Goal: Information Seeking & Learning: Find specific fact

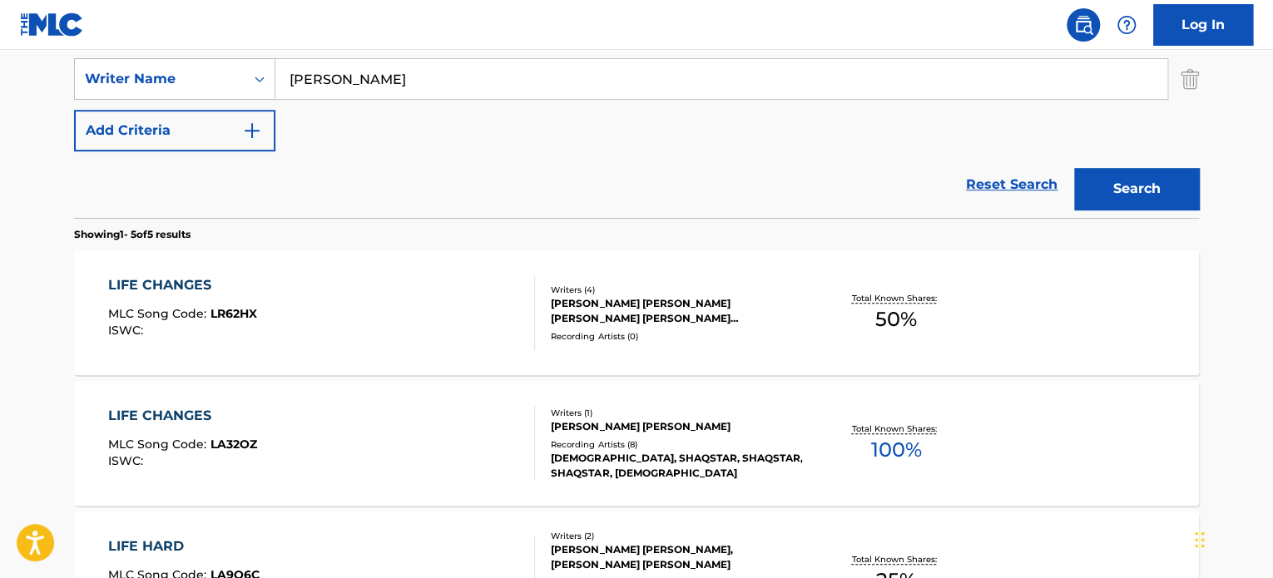
scroll to position [364, 0]
click at [255, 118] on button "Add Criteria" at bounding box center [174, 131] width 201 height 42
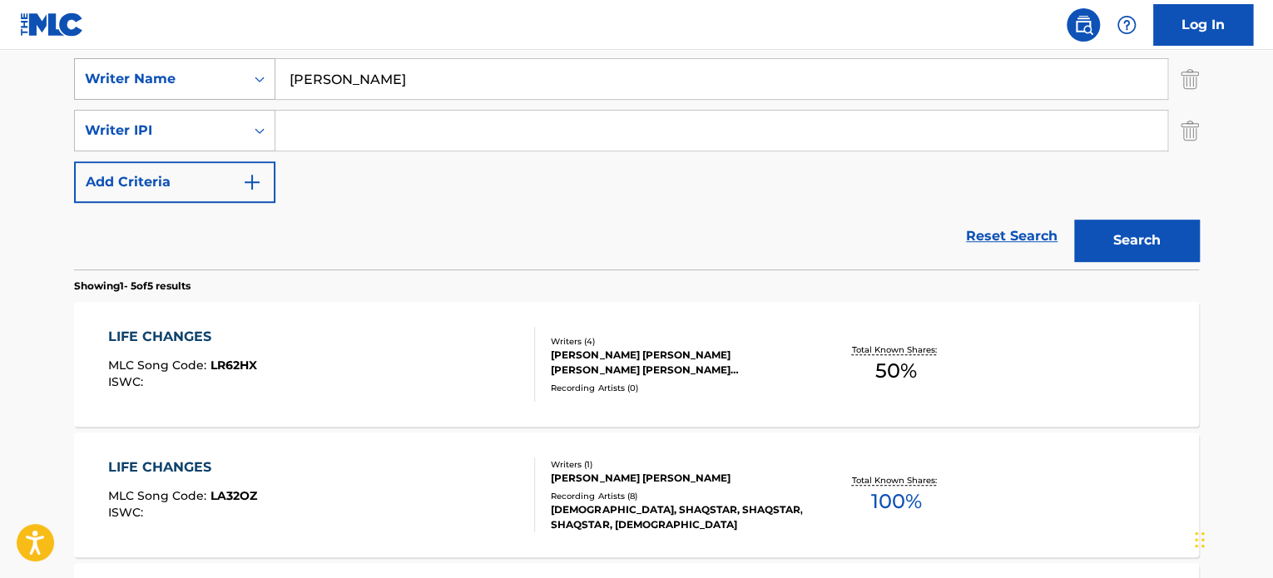
drag, startPoint x: 388, startPoint y: 87, endPoint x: 98, endPoint y: 75, distance: 289.8
click at [98, 75] on div "SearchWithCriteria9312ae24-465f-4717-8485-69781dc14a3b Writer Name [PERSON_NAME]" at bounding box center [636, 79] width 1125 height 42
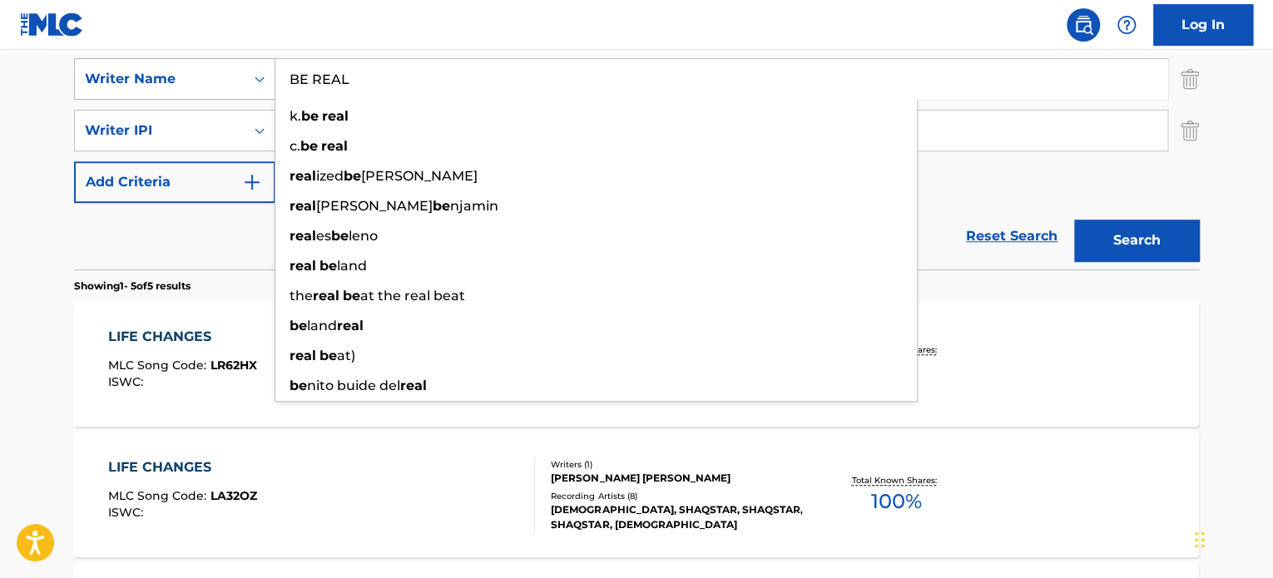
type input "BE REAL"
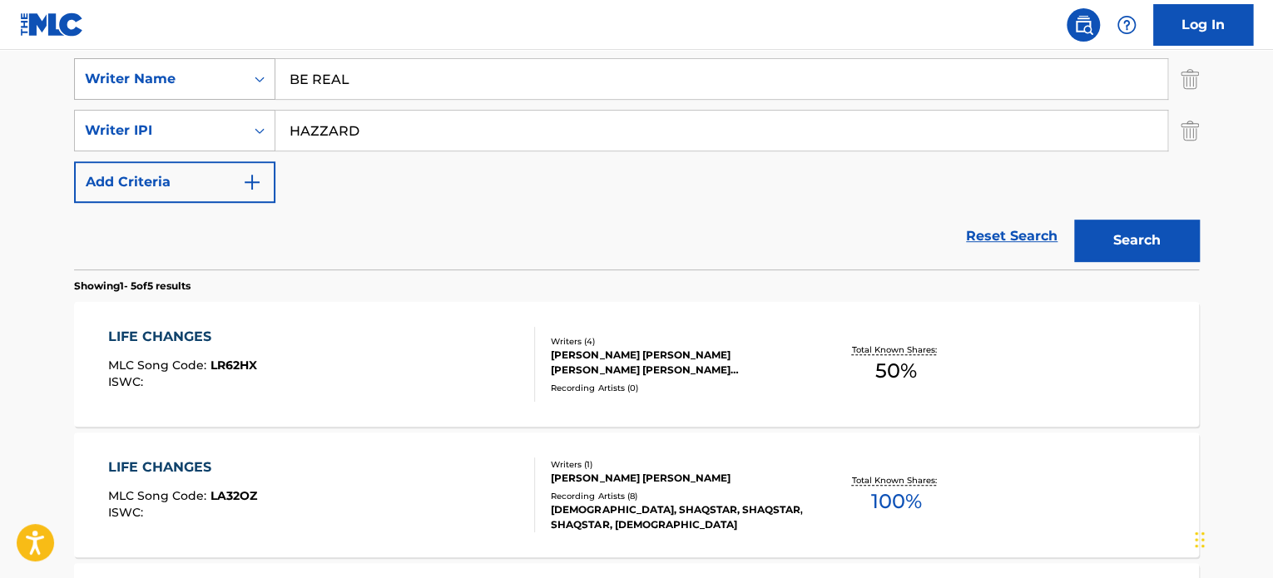
type input "HAZZARD"
click at [1074, 220] on button "Search" at bounding box center [1136, 241] width 125 height 42
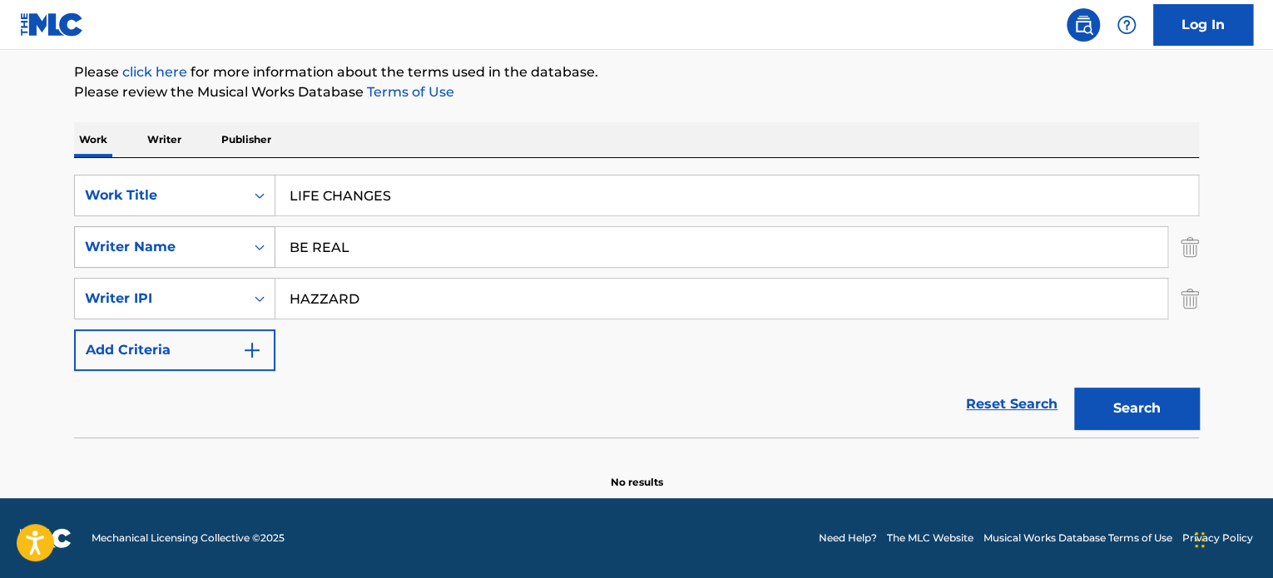
scroll to position [195, 0]
click at [1185, 296] on img "Search Form" at bounding box center [1190, 300] width 18 height 42
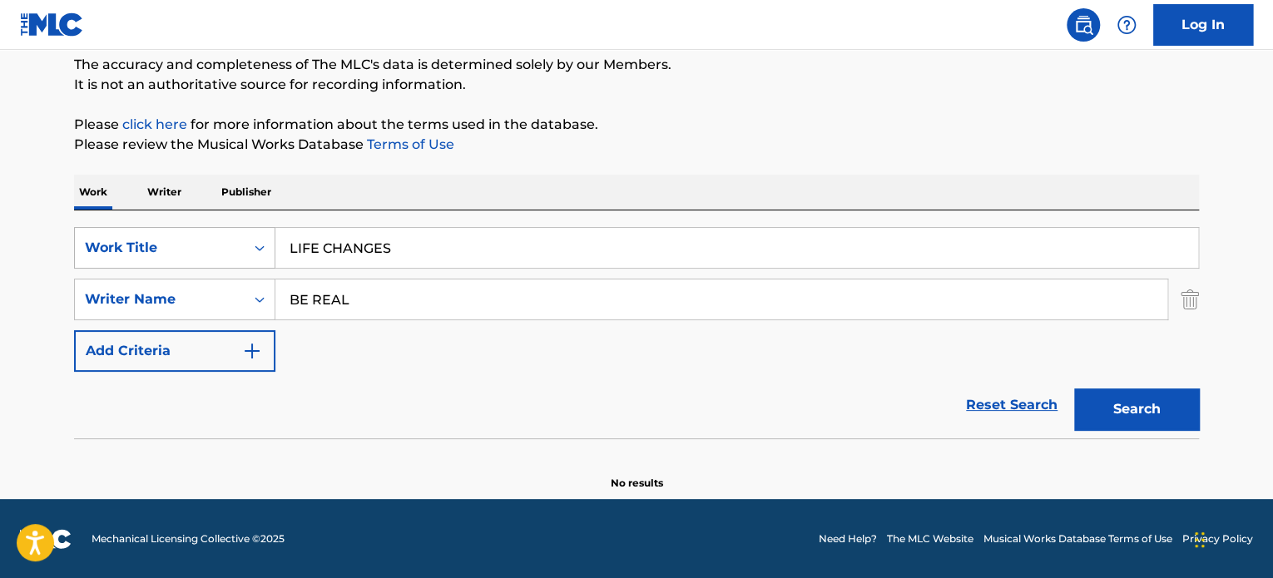
drag, startPoint x: 230, startPoint y: 239, endPoint x: 156, endPoint y: 233, distance: 73.4
click at [156, 233] on div "SearchWithCriteriabbe9d4d1-8bbf-46f9-9308-a38e8054a0c4 Work Title LIFE CHANGES" at bounding box center [636, 248] width 1125 height 42
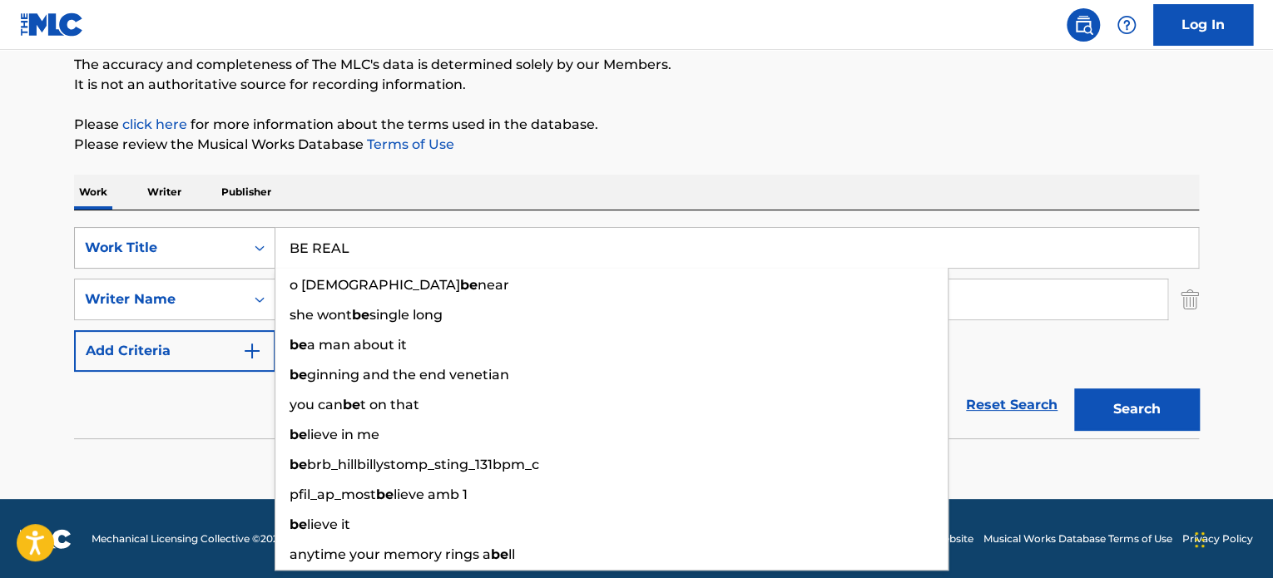
type input "BE REAL"
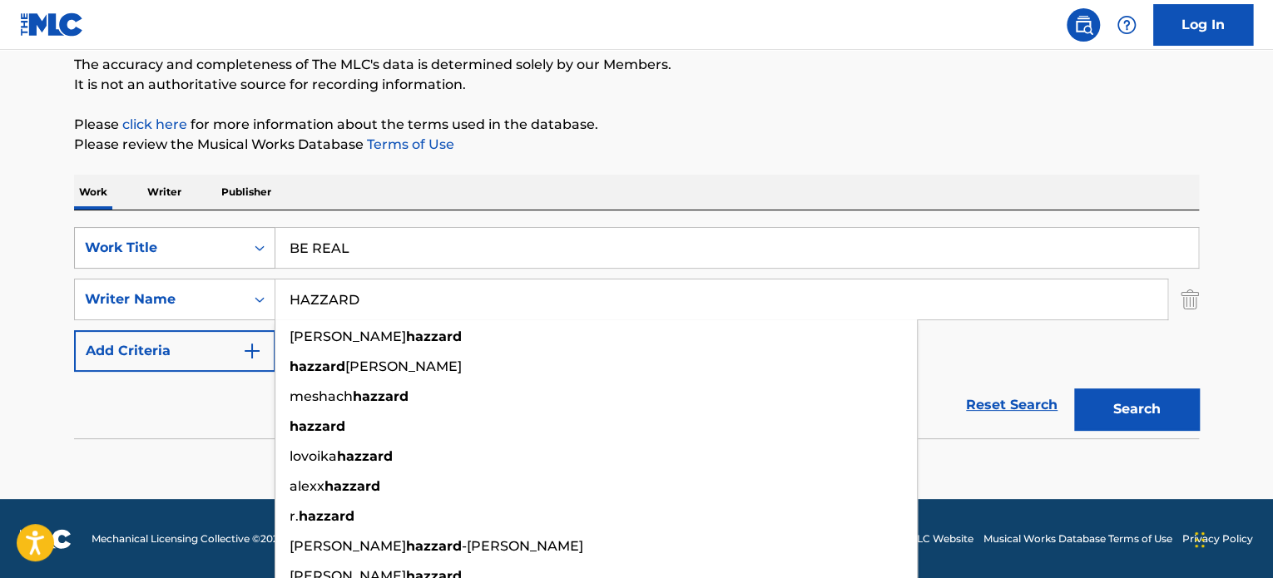
type input "HAZZARD"
click at [1074, 389] on button "Search" at bounding box center [1136, 410] width 125 height 42
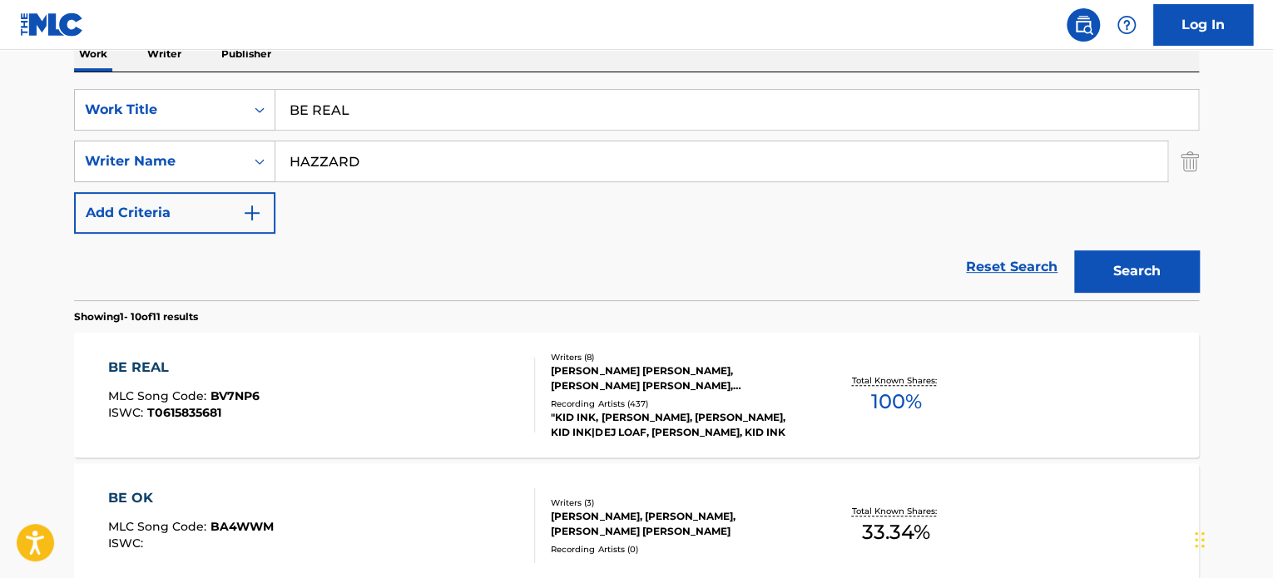
scroll to position [309, 0]
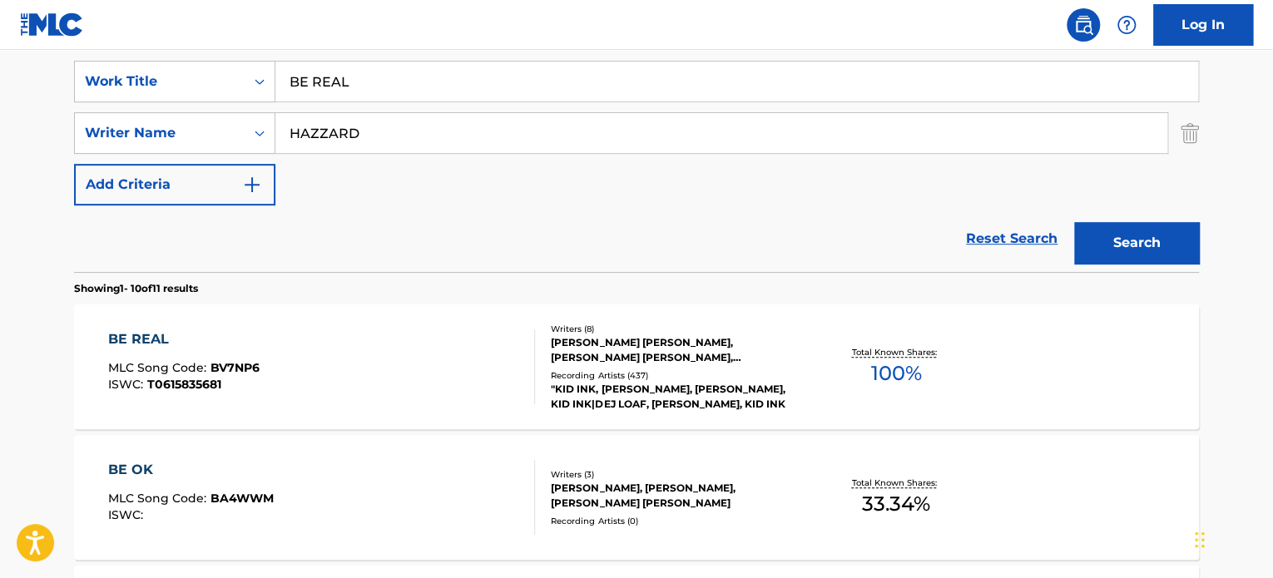
click at [686, 335] on div "[PERSON_NAME] [PERSON_NAME], [PERSON_NAME] [PERSON_NAME], [PERSON_NAME], [PERSO…" at bounding box center [676, 350] width 251 height 30
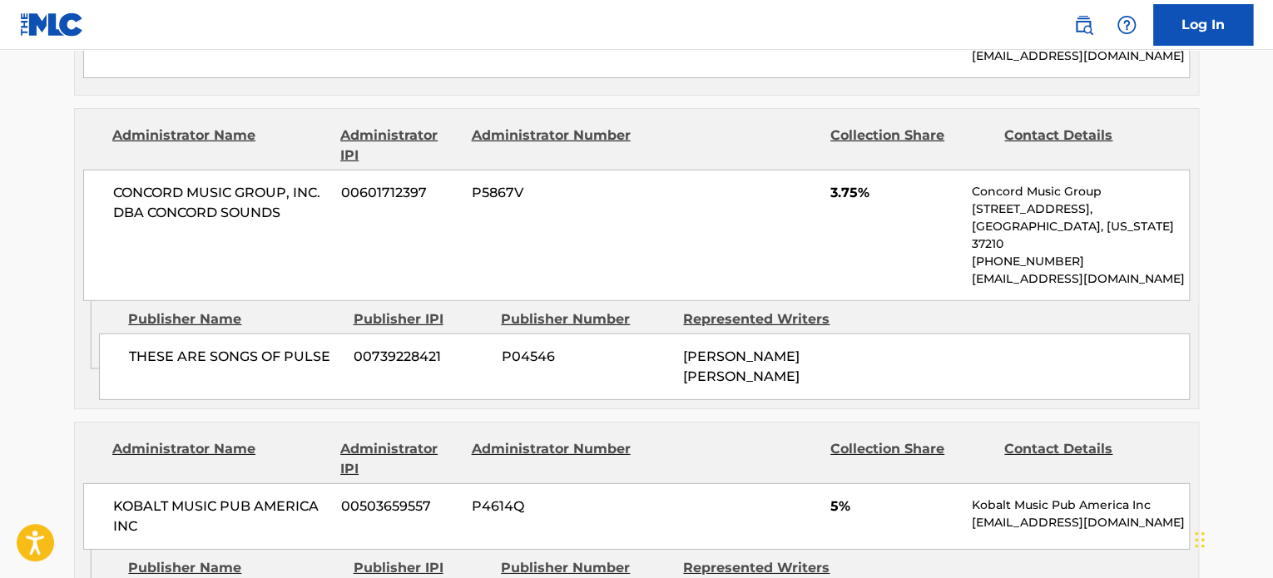
scroll to position [2163, 0]
